Goal: Task Accomplishment & Management: Use online tool/utility

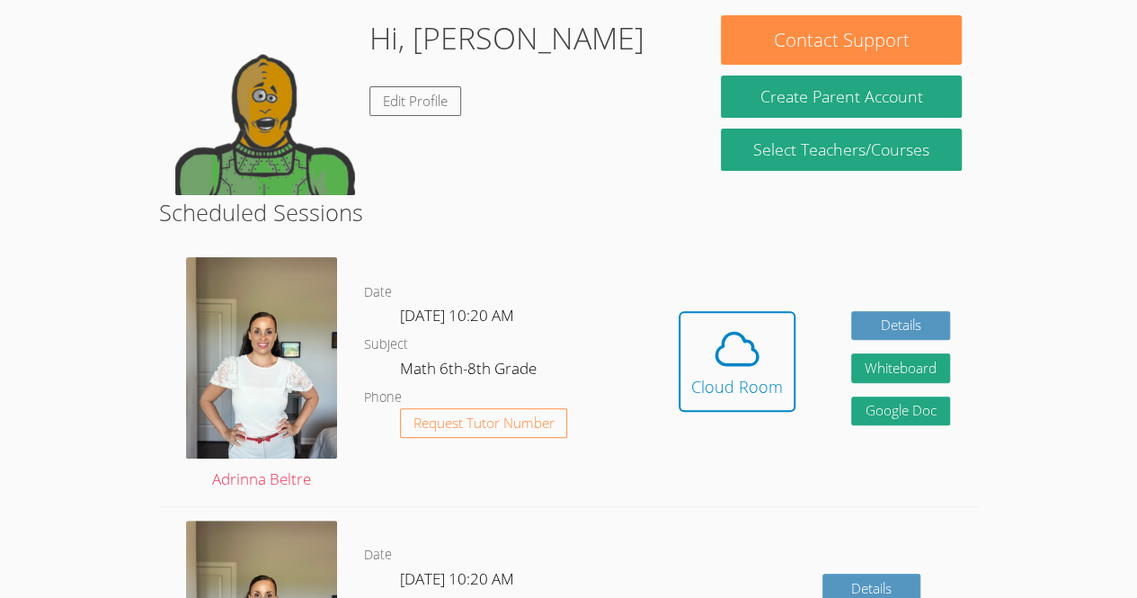
scroll to position [156, 0]
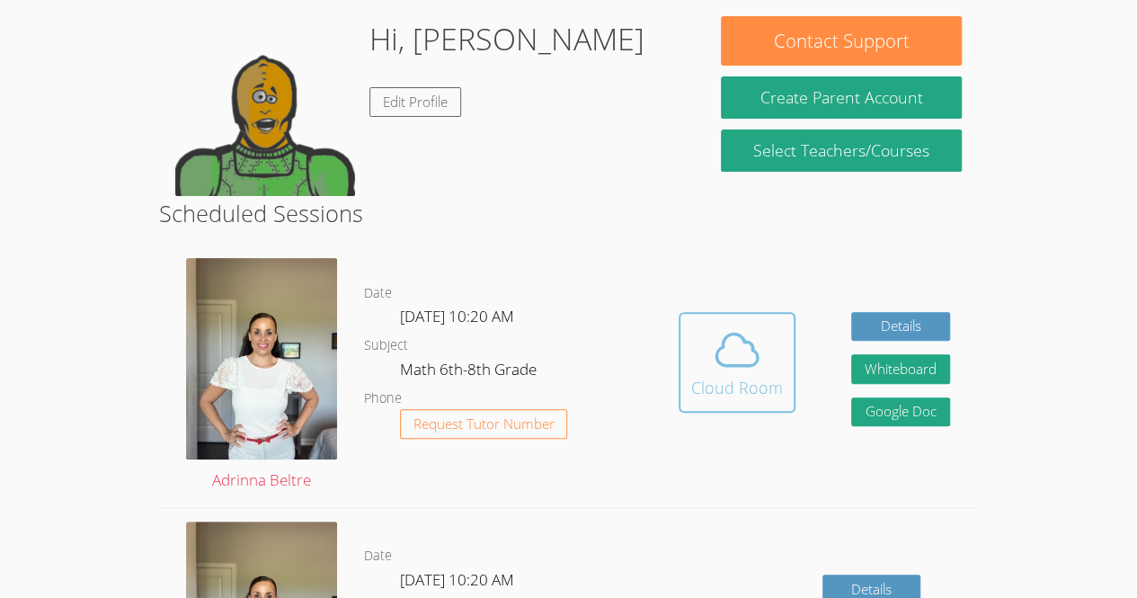
click at [769, 385] on div "Cloud Room" at bounding box center [737, 387] width 92 height 25
click at [777, 367] on span at bounding box center [737, 349] width 92 height 50
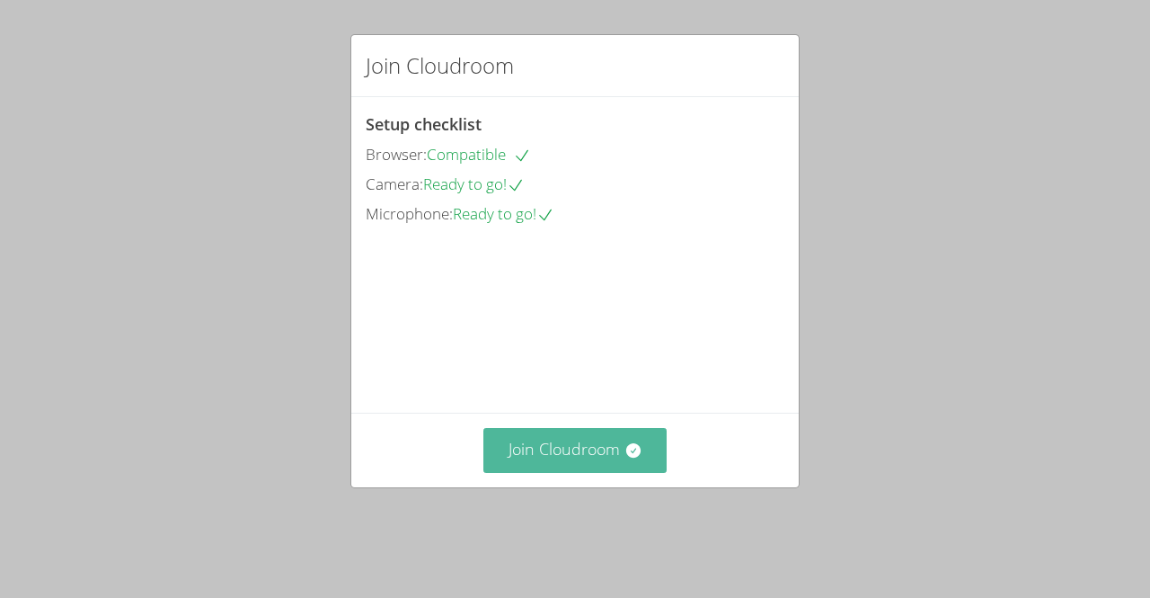
click at [631, 457] on icon at bounding box center [633, 450] width 14 height 14
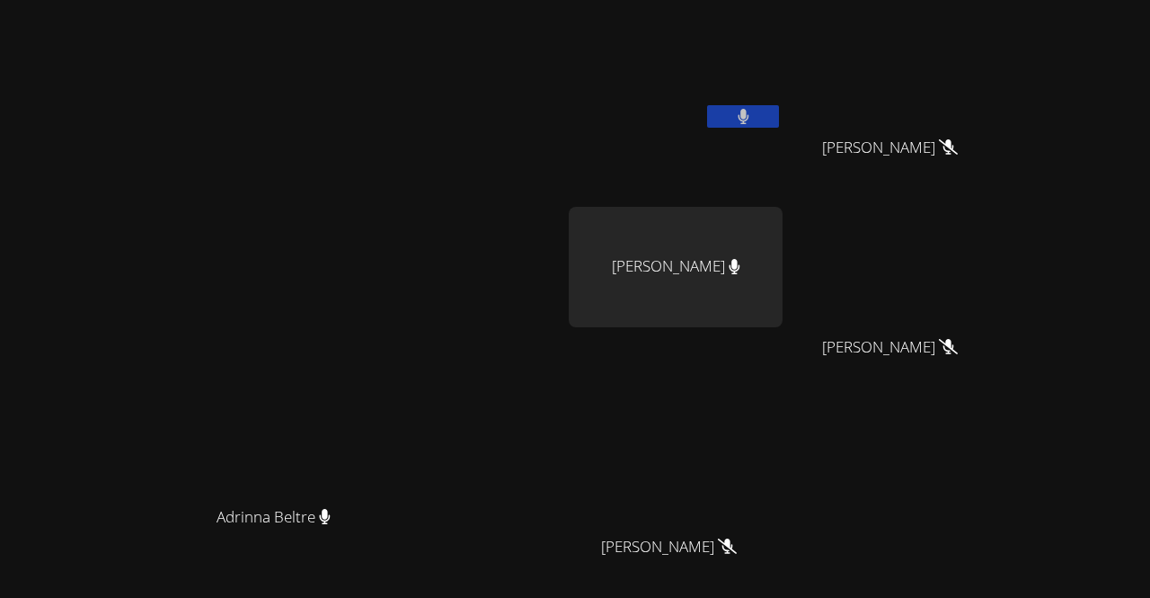
click at [779, 118] on button at bounding box center [743, 116] width 72 height 22
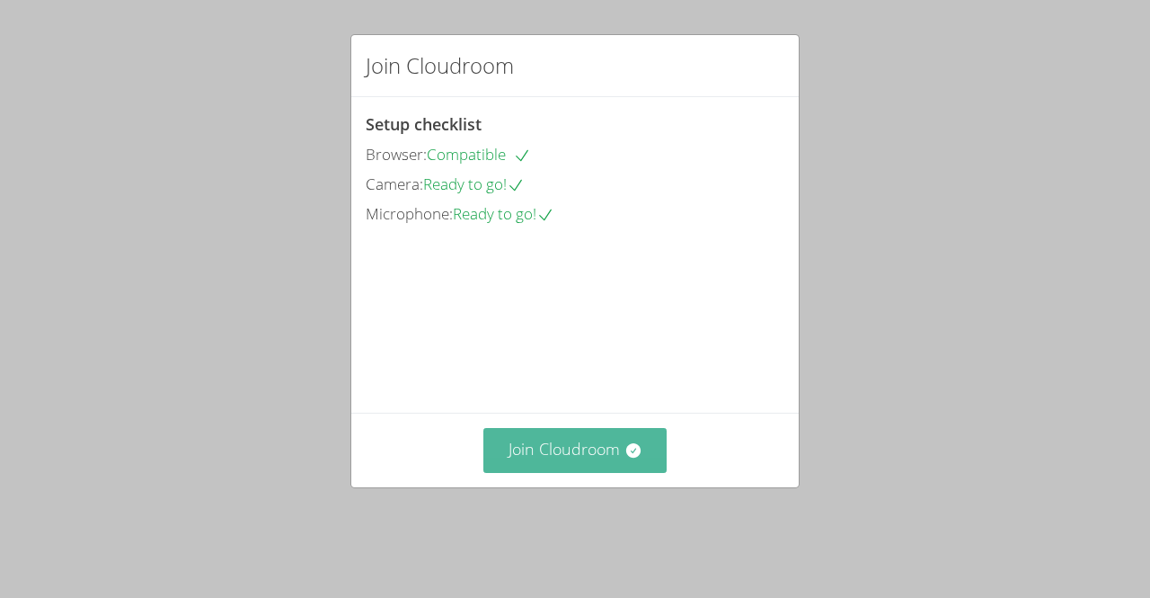
click at [645, 472] on button "Join Cloudroom" at bounding box center [576, 450] width 184 height 44
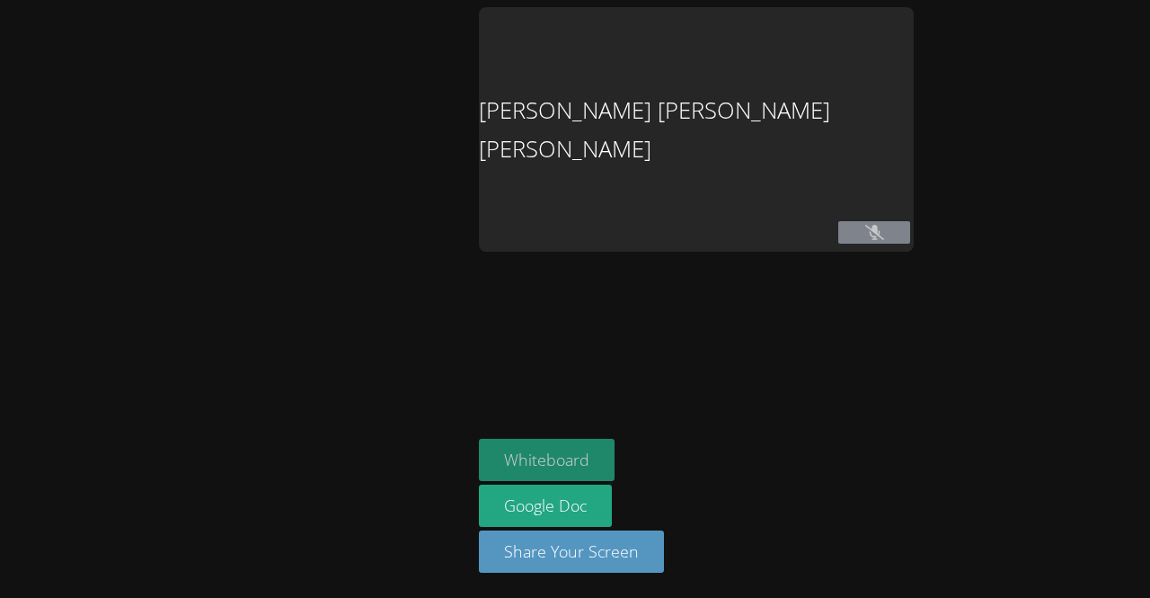
click at [615, 457] on button "Whiteboard" at bounding box center [547, 460] width 136 height 42
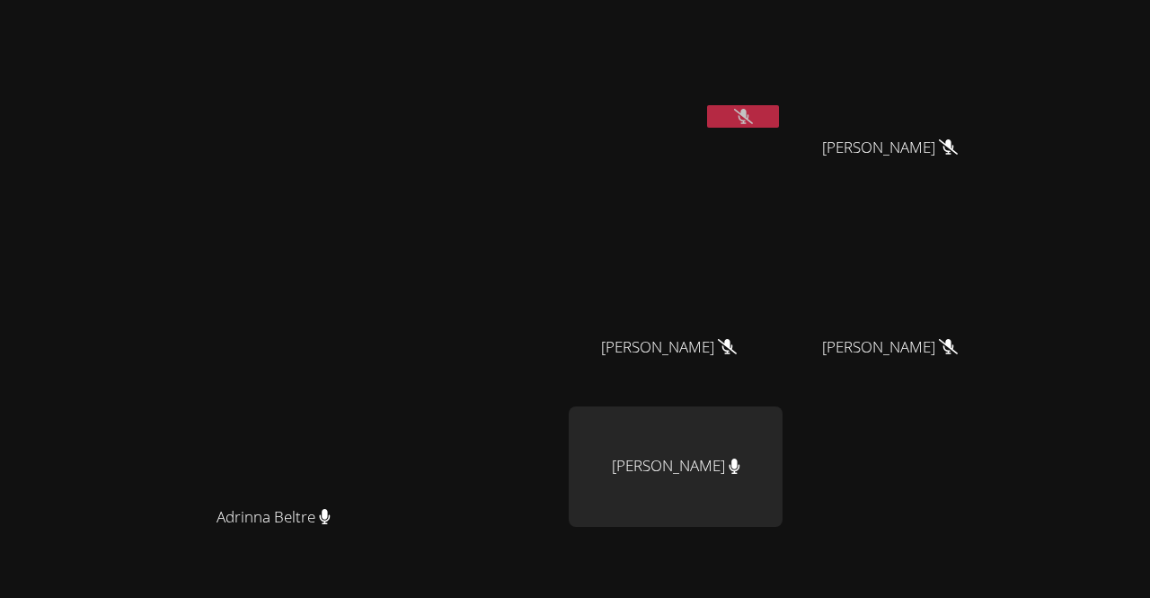
click at [753, 115] on icon at bounding box center [743, 116] width 19 height 15
click at [749, 115] on icon at bounding box center [743, 116] width 11 height 15
click at [779, 105] on button at bounding box center [743, 116] width 72 height 22
click at [753, 116] on icon at bounding box center [743, 116] width 19 height 15
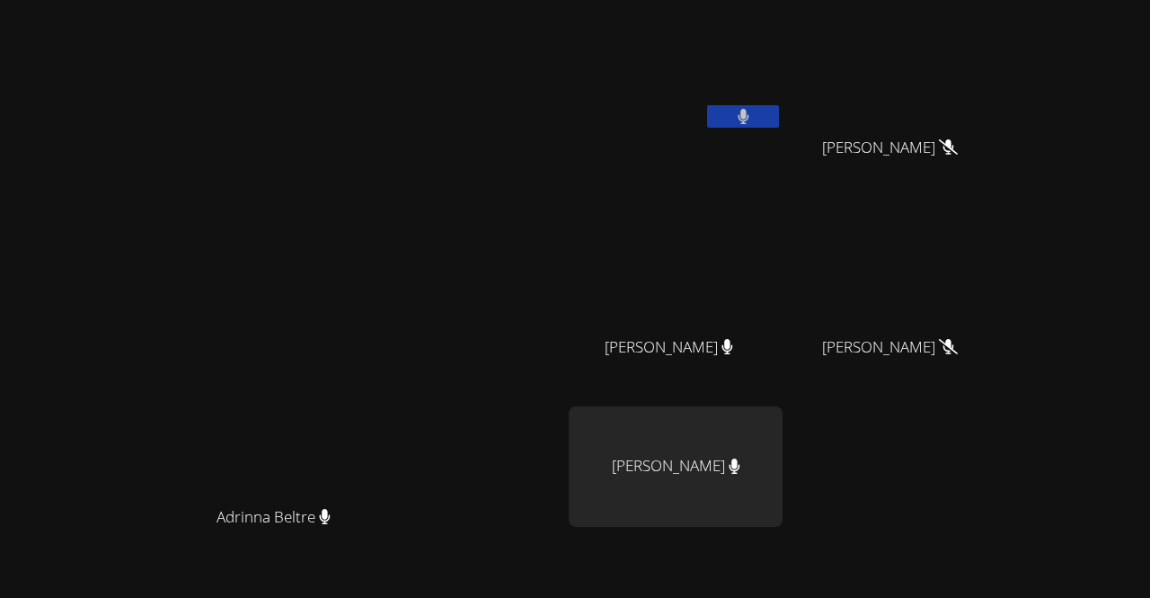
click at [750, 119] on icon at bounding box center [744, 116] width 12 height 15
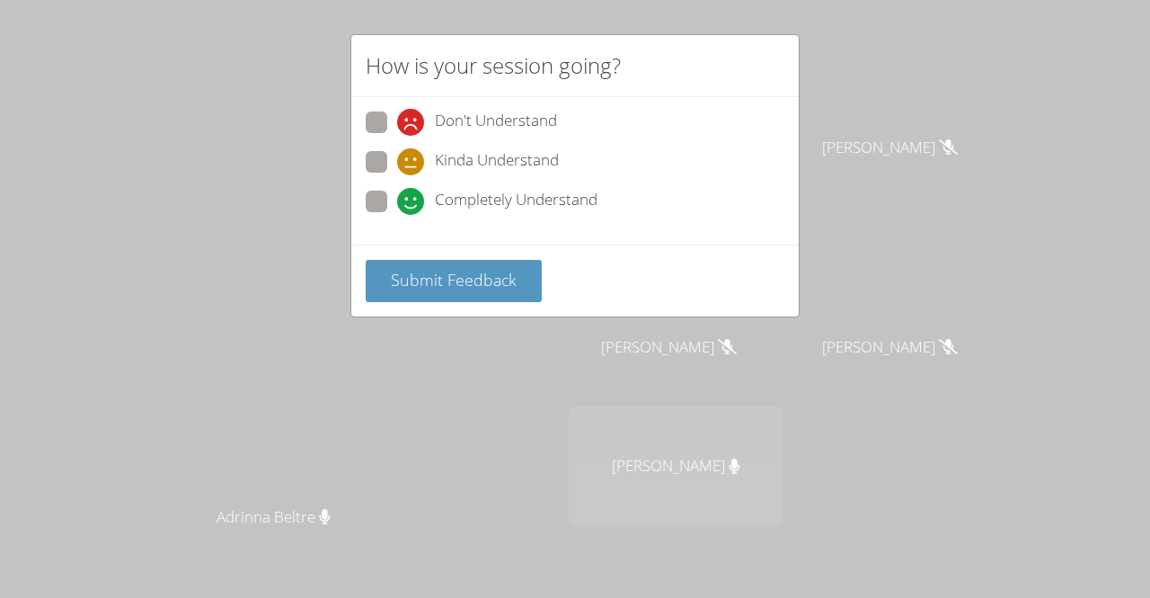
click at [392, 181] on div "Kinda Understand" at bounding box center [575, 167] width 419 height 32
click at [397, 215] on span at bounding box center [397, 215] width 0 height 0
click at [397, 198] on input "Completely Understand" at bounding box center [404, 198] width 15 height 15
radio input "true"
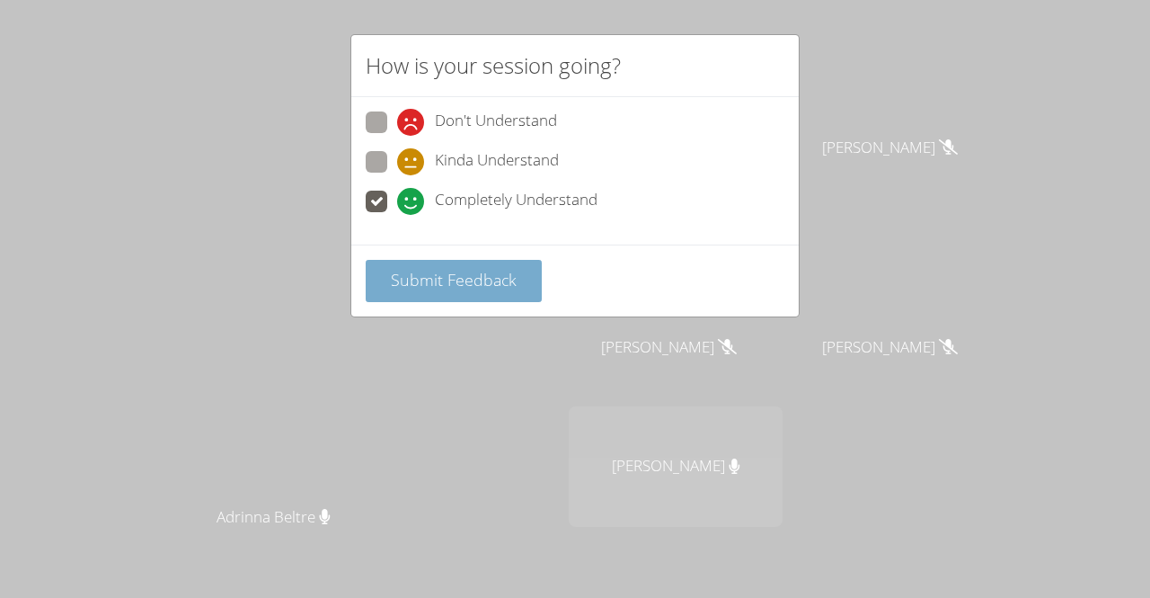
click at [511, 269] on span "Submit Feedback" at bounding box center [454, 280] width 126 height 22
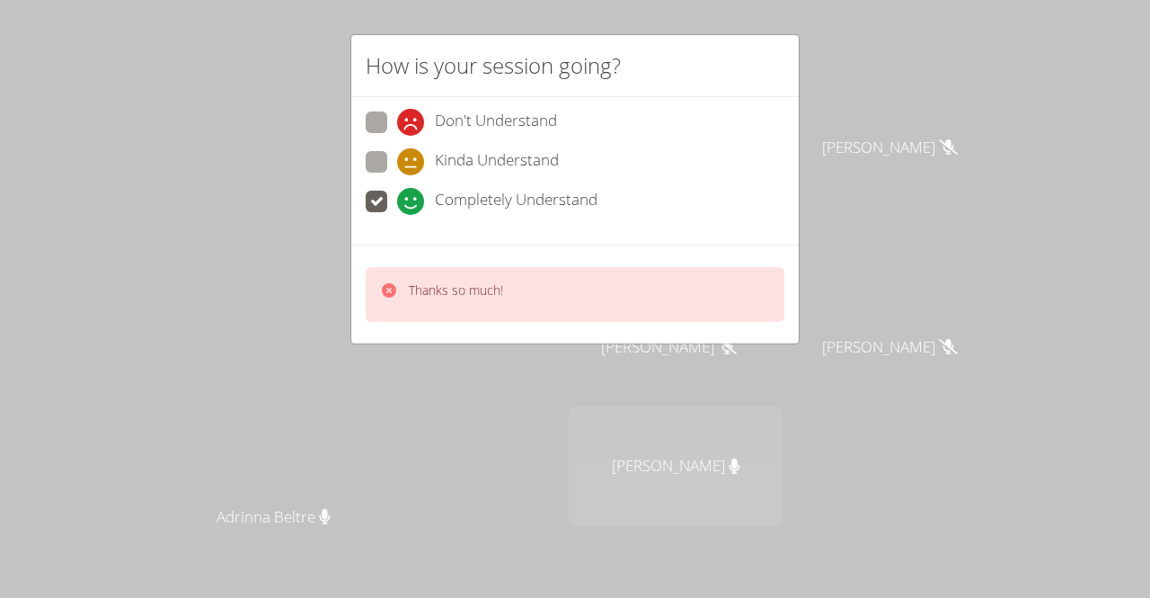
click at [581, 268] on div "Thanks so much!" at bounding box center [575, 294] width 419 height 55
